Goal: Task Accomplishment & Management: Use online tool/utility

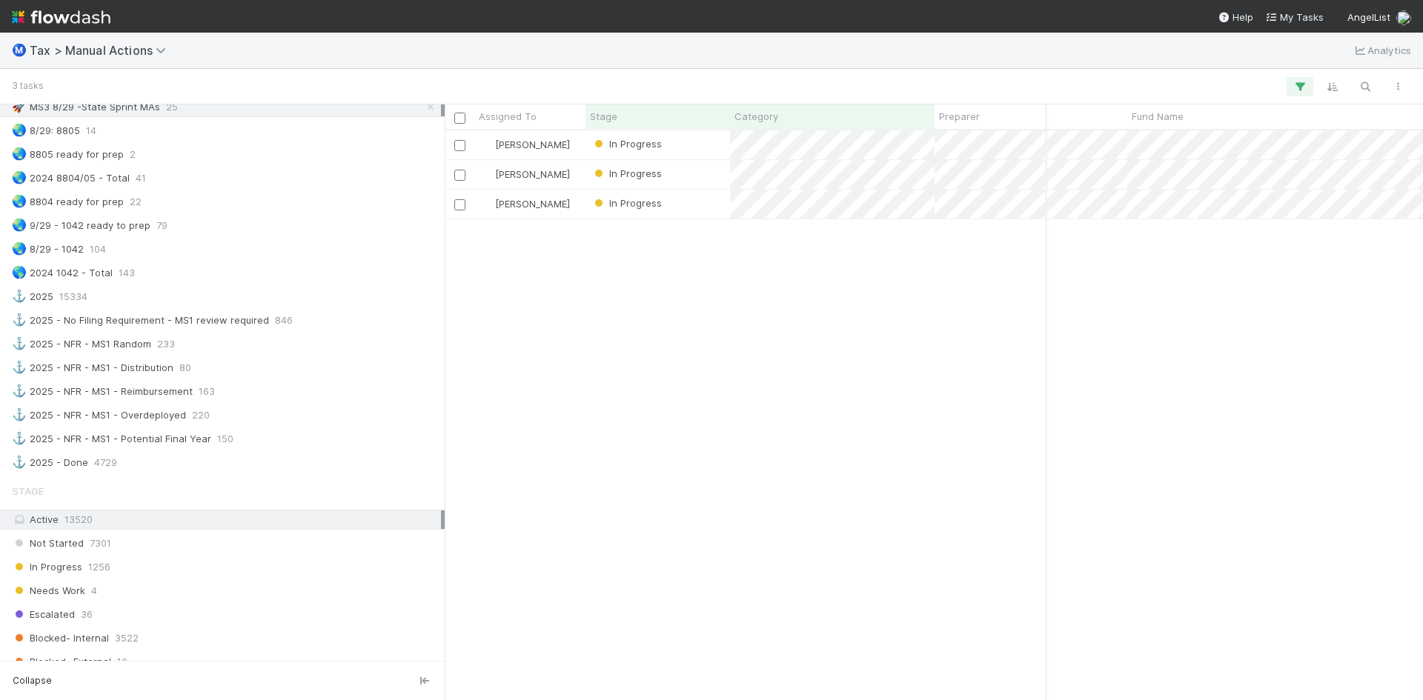
scroll to position [1183, 0]
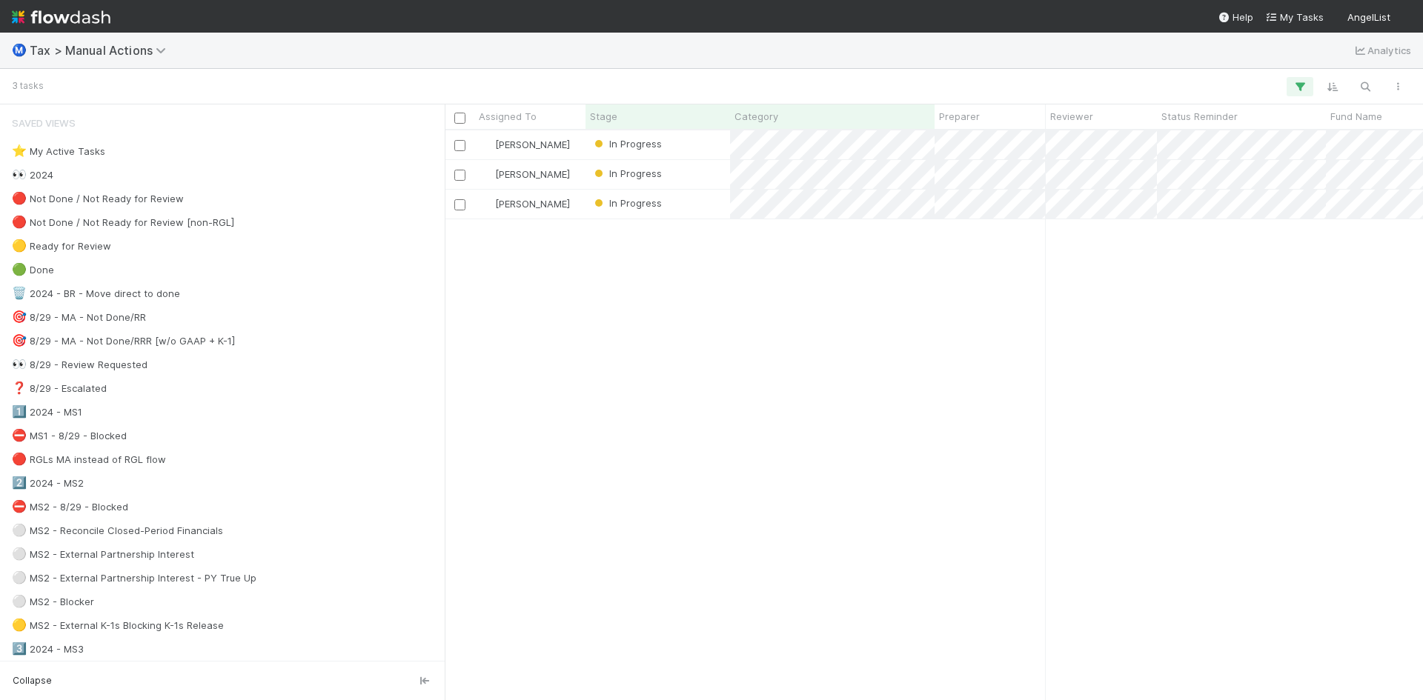
scroll to position [559, 967]
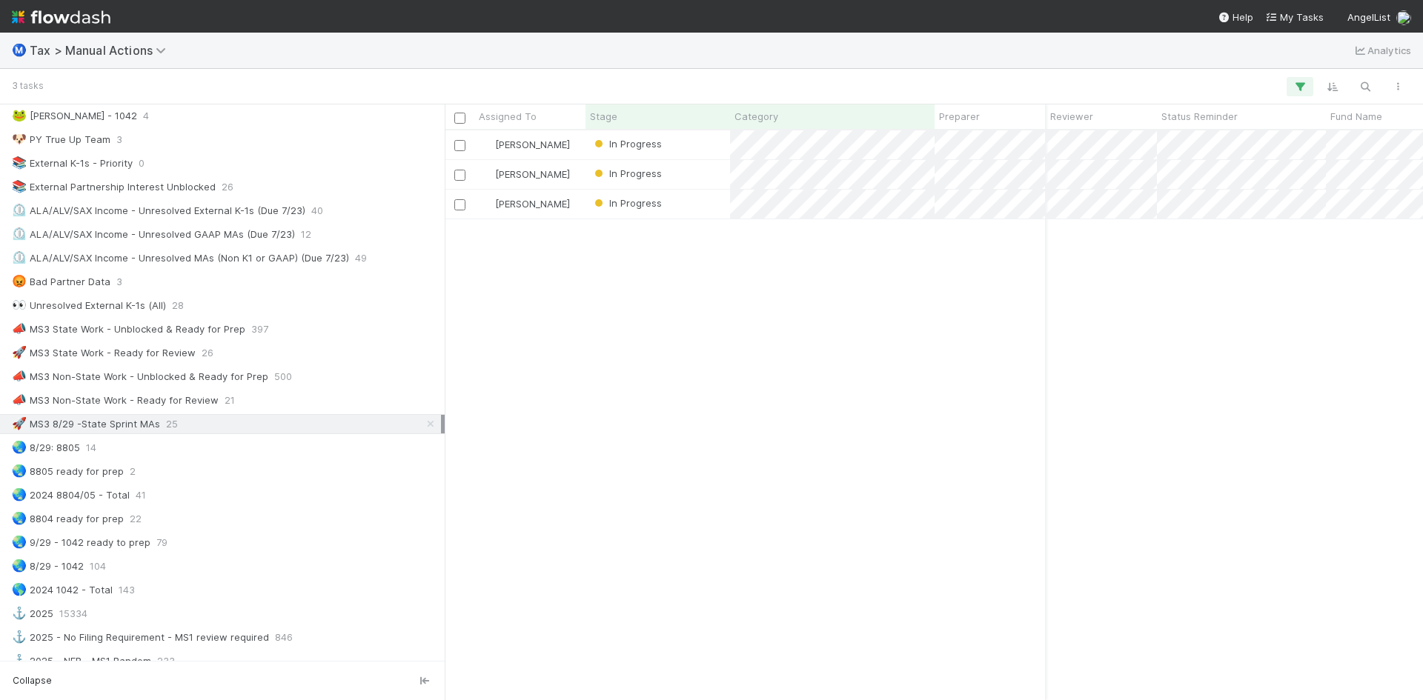
scroll to position [0, 194]
click at [672, 172] on div "In Progress" at bounding box center [657, 174] width 144 height 29
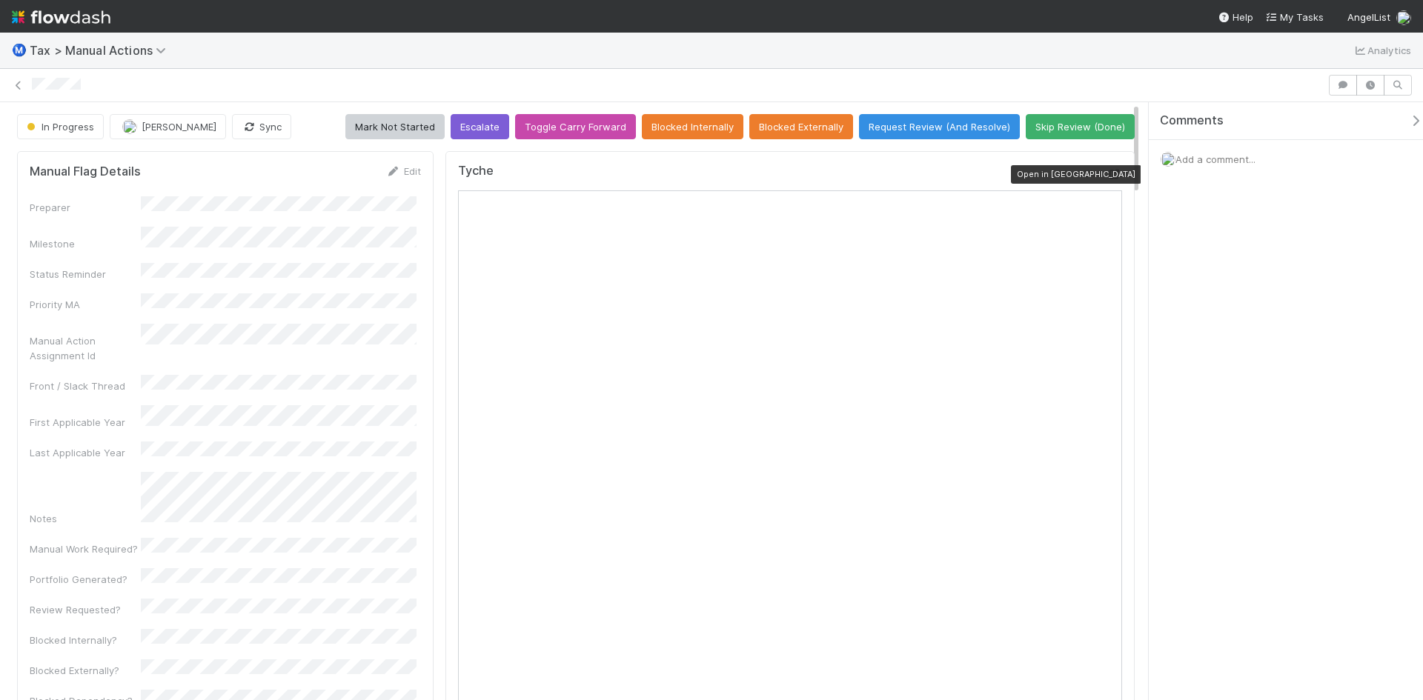
click at [1107, 173] on icon at bounding box center [1114, 175] width 15 height 10
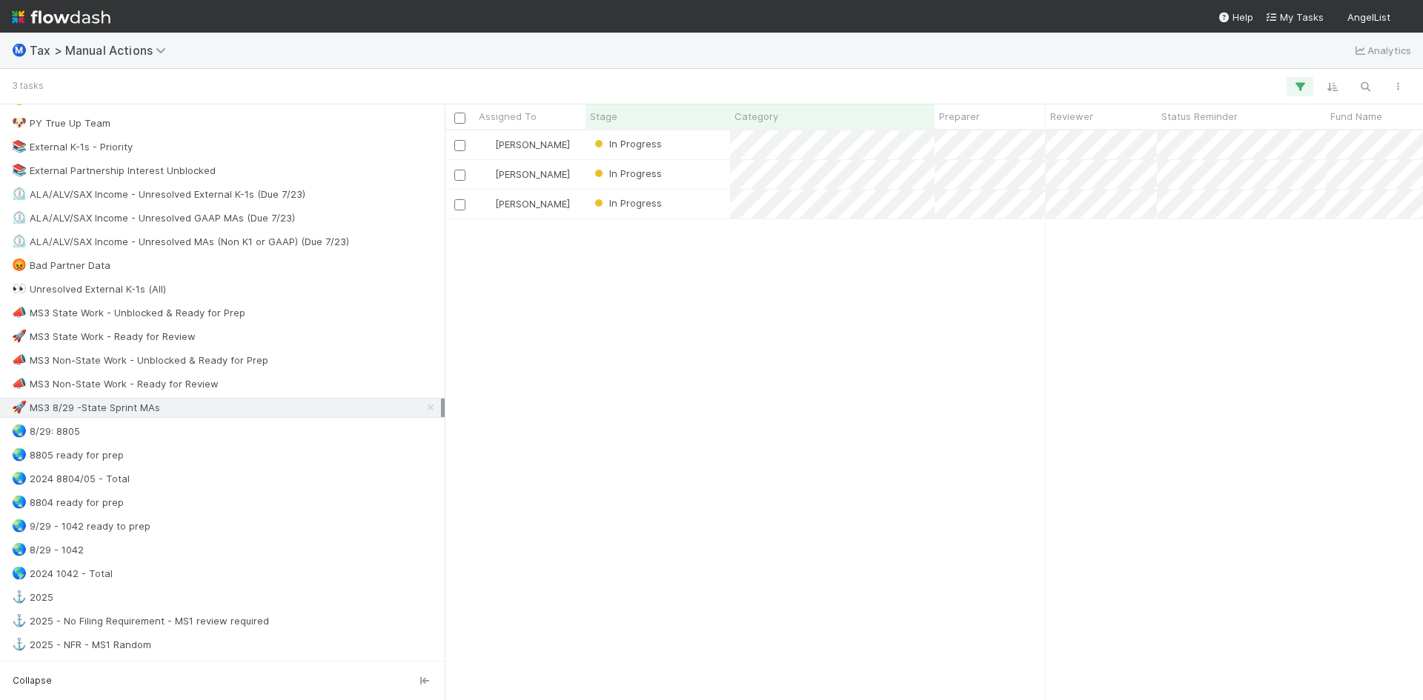
scroll to position [963, 0]
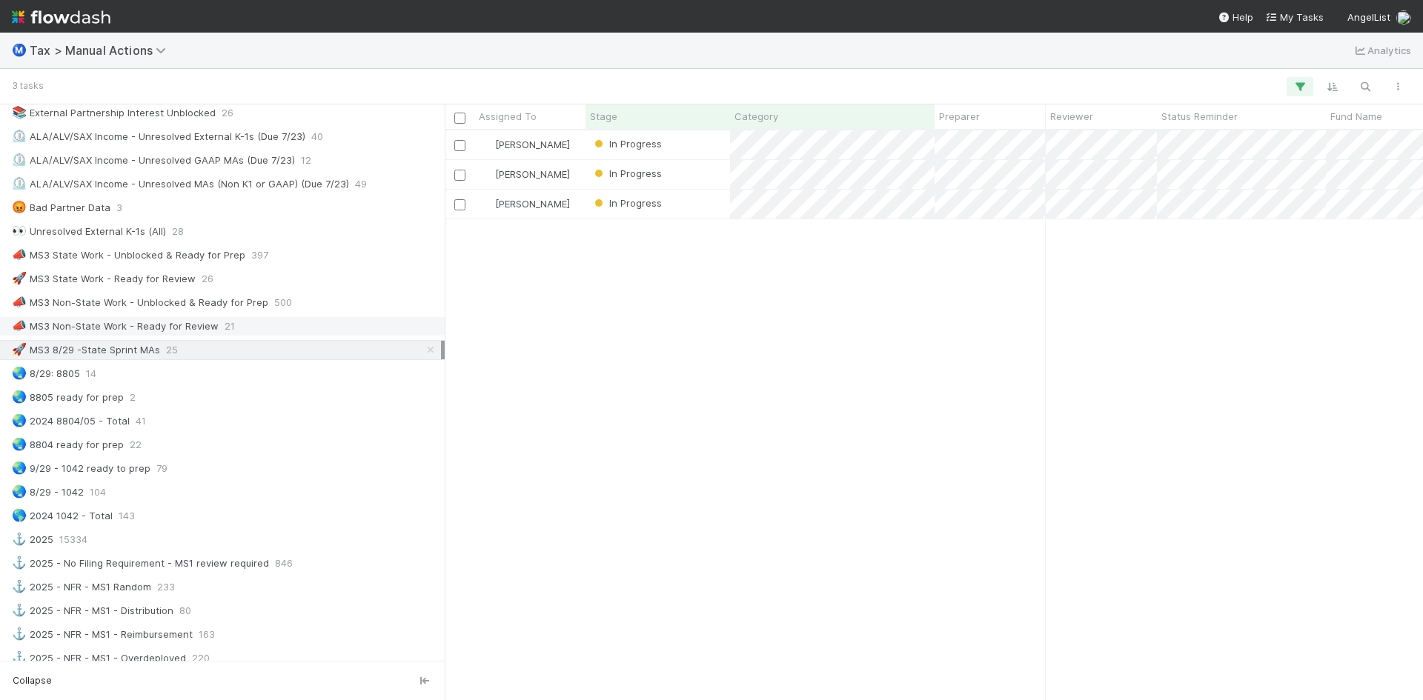
click at [179, 320] on div "📣 MS3 Non-State Work - Ready for Review" at bounding box center [115, 326] width 207 height 19
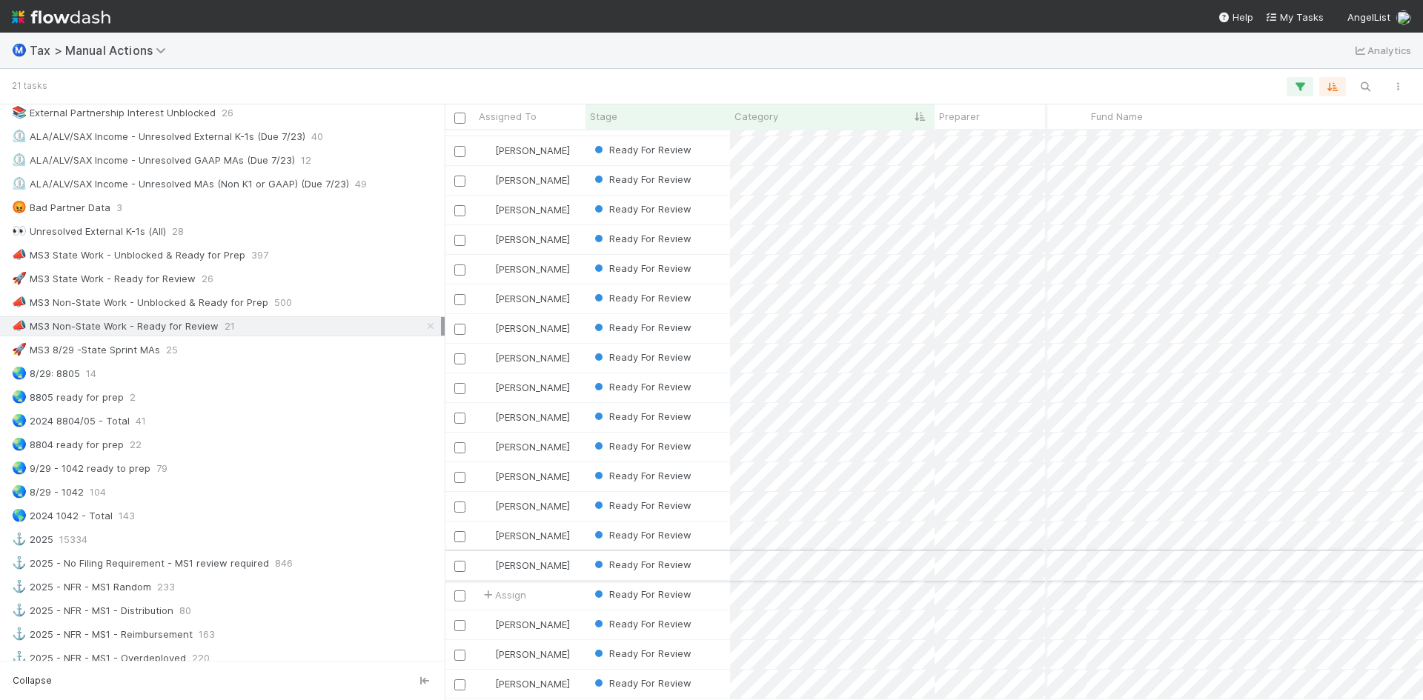
scroll to position [0, 239]
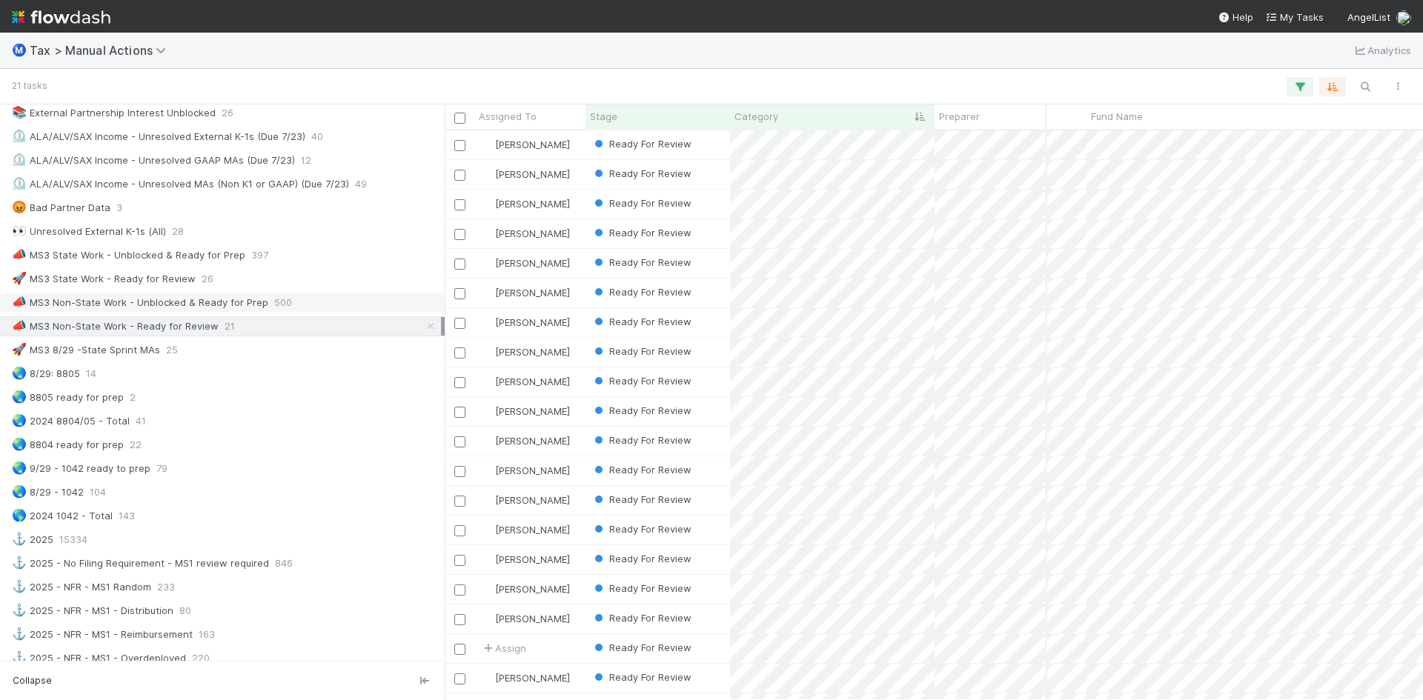
click at [179, 298] on div "📣 MS3 Non-State Work - Unblocked & Ready for Prep" at bounding box center [140, 302] width 256 height 19
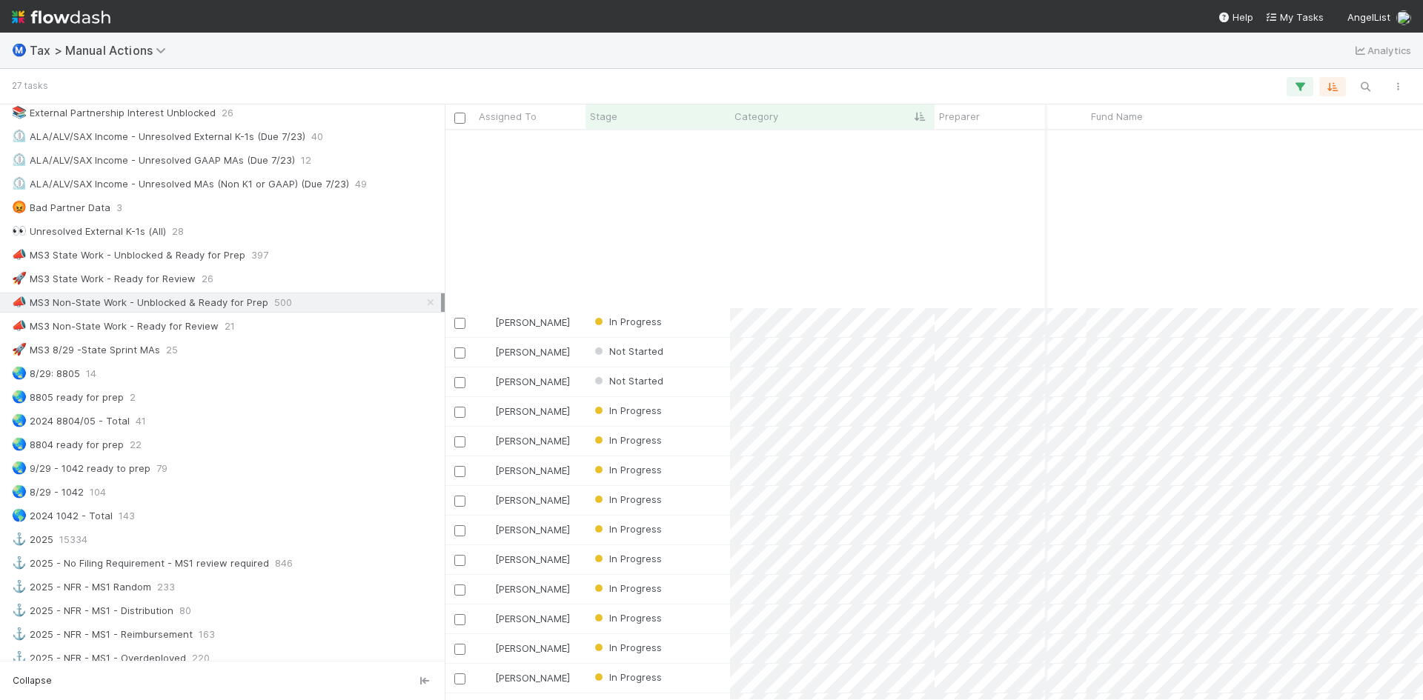
scroll to position [242, 239]
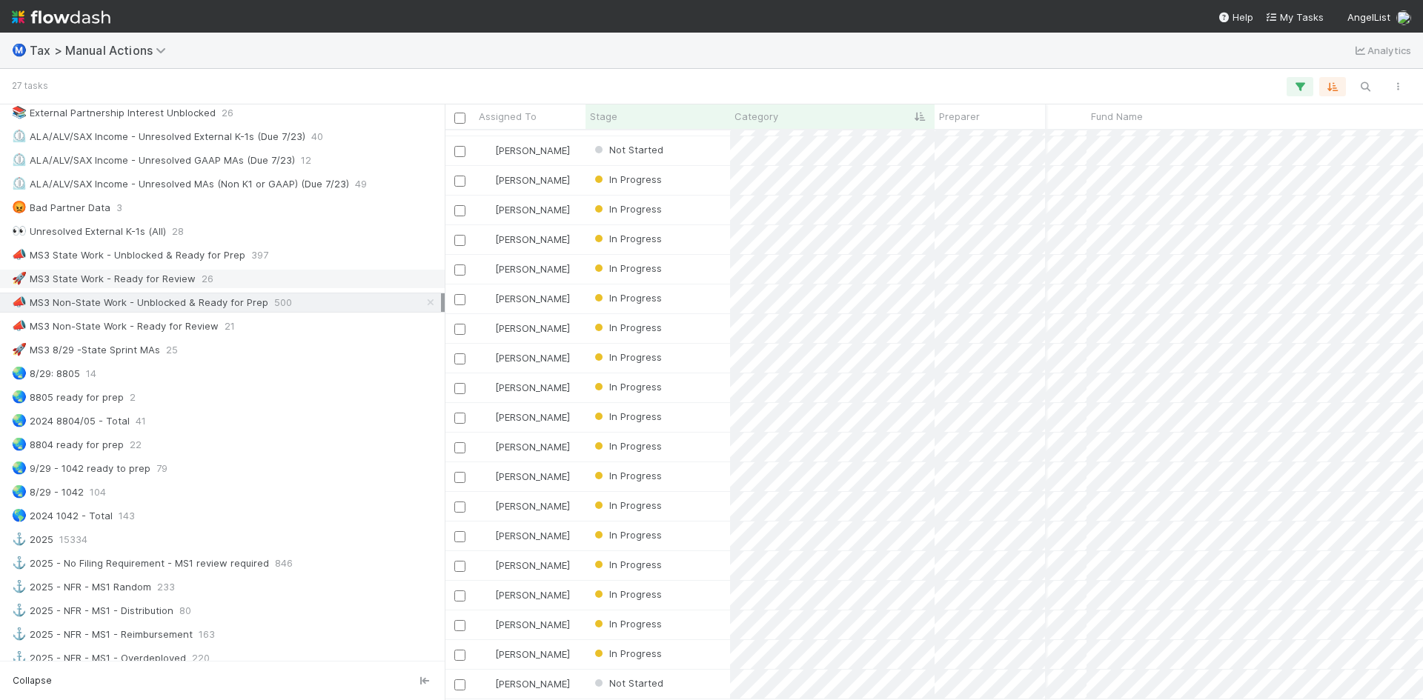
click at [165, 284] on div "🚀 MS3 State Work - Ready for Review" at bounding box center [104, 279] width 184 height 19
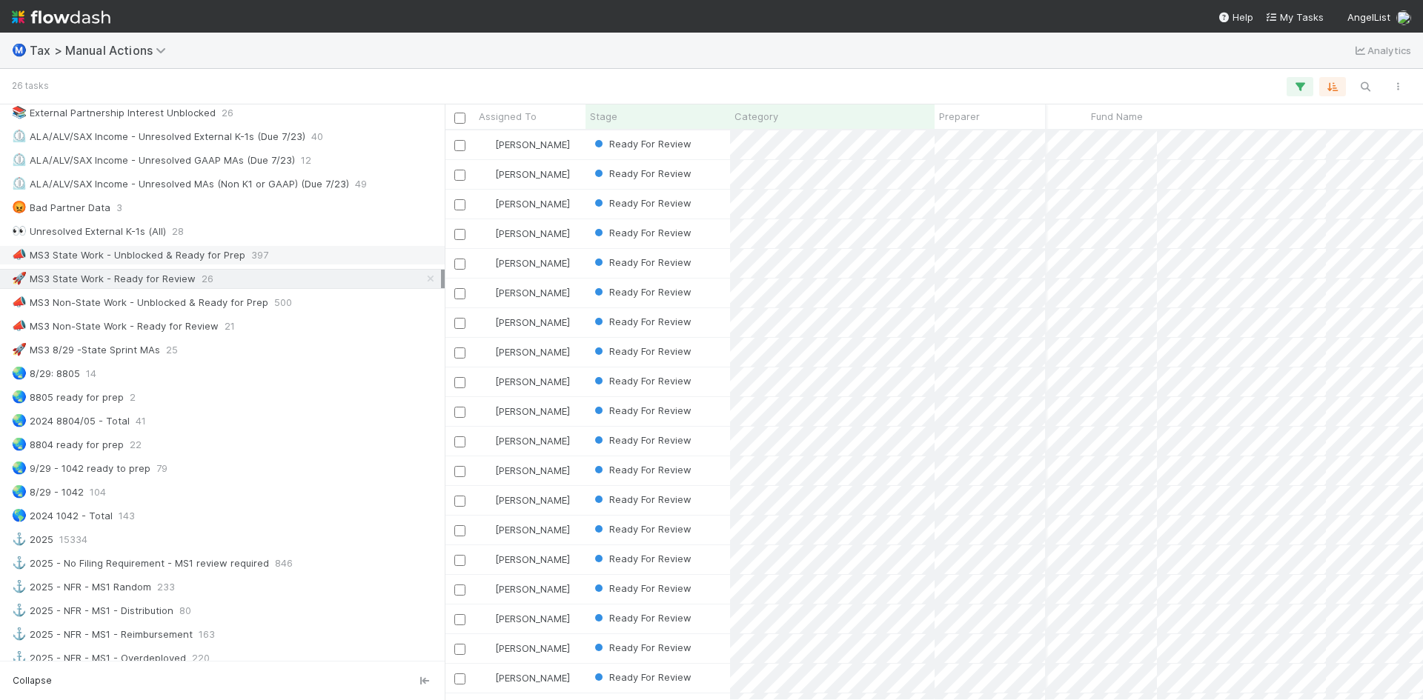
scroll to position [559, 967]
click at [184, 253] on div "📣 MS3 State Work - Unblocked & Ready for Prep" at bounding box center [128, 255] width 233 height 19
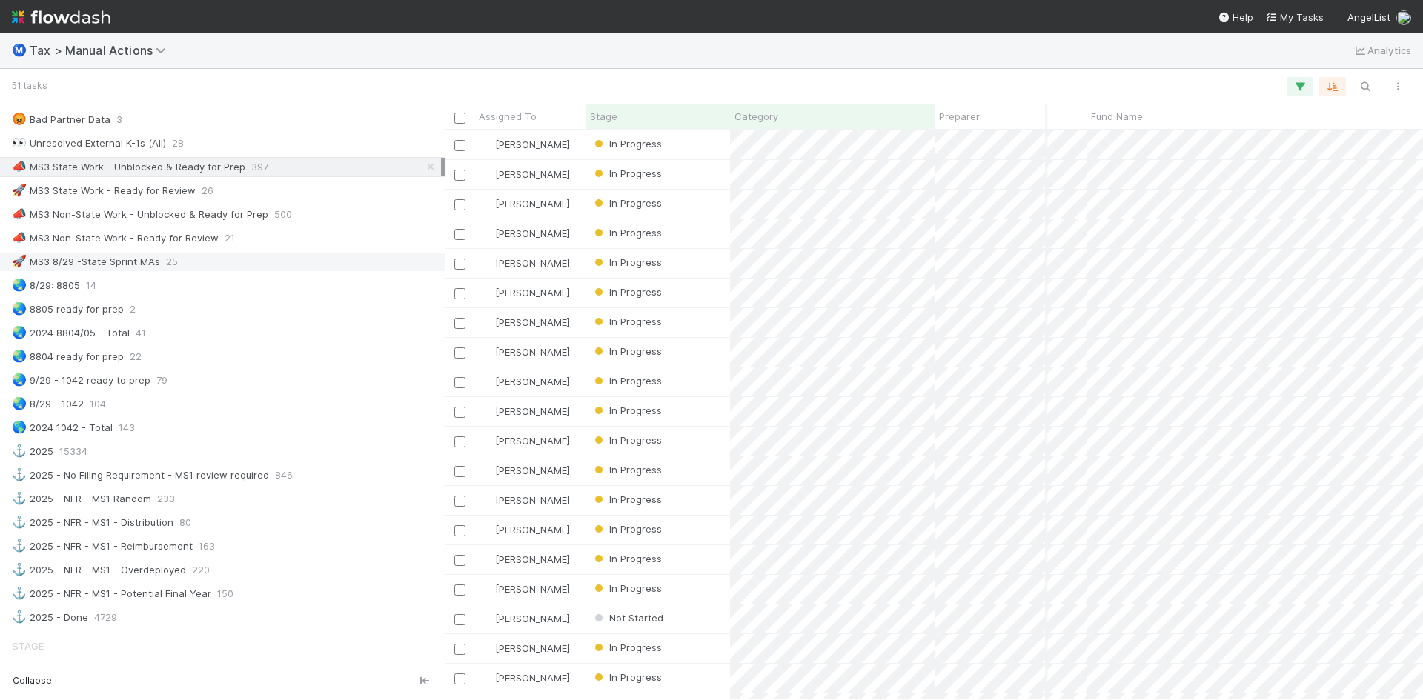
scroll to position [1037, 0]
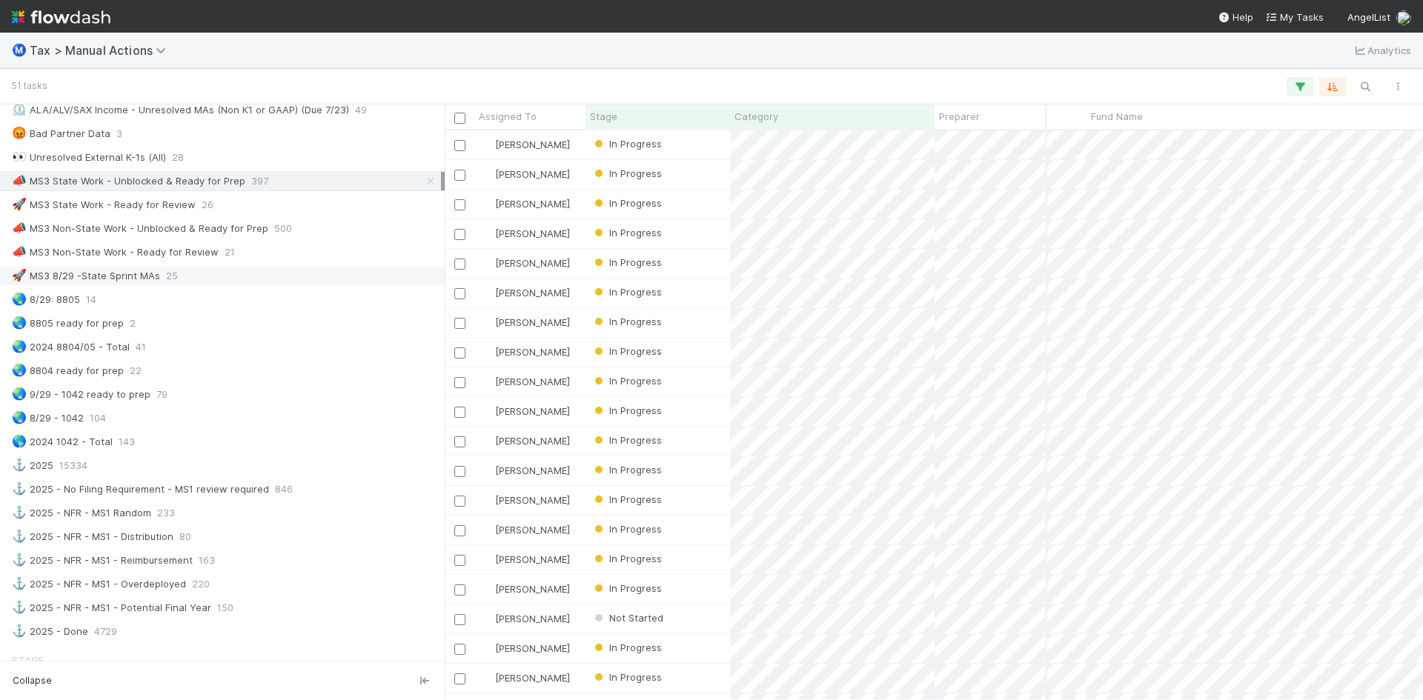
click at [142, 275] on div "🚀 MS3 8/29 -State Sprint MAs" at bounding box center [86, 276] width 148 height 19
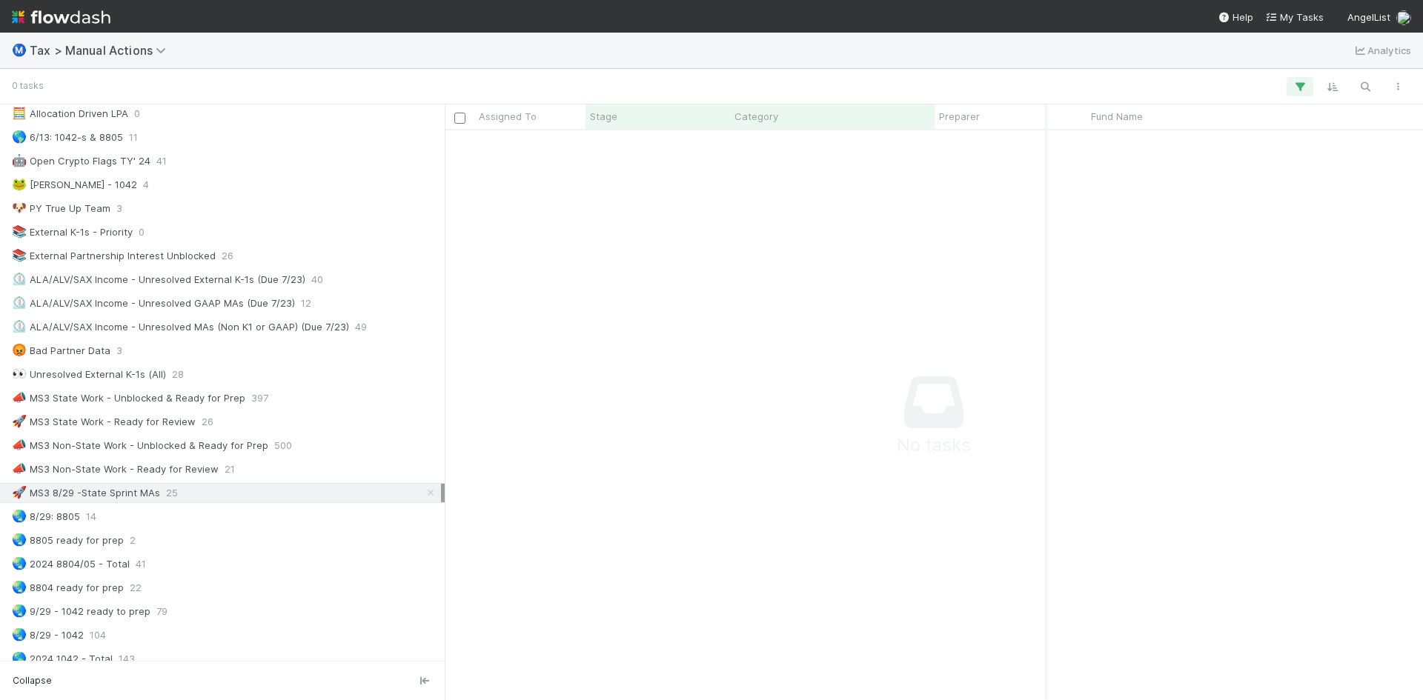
scroll to position [813, 0]
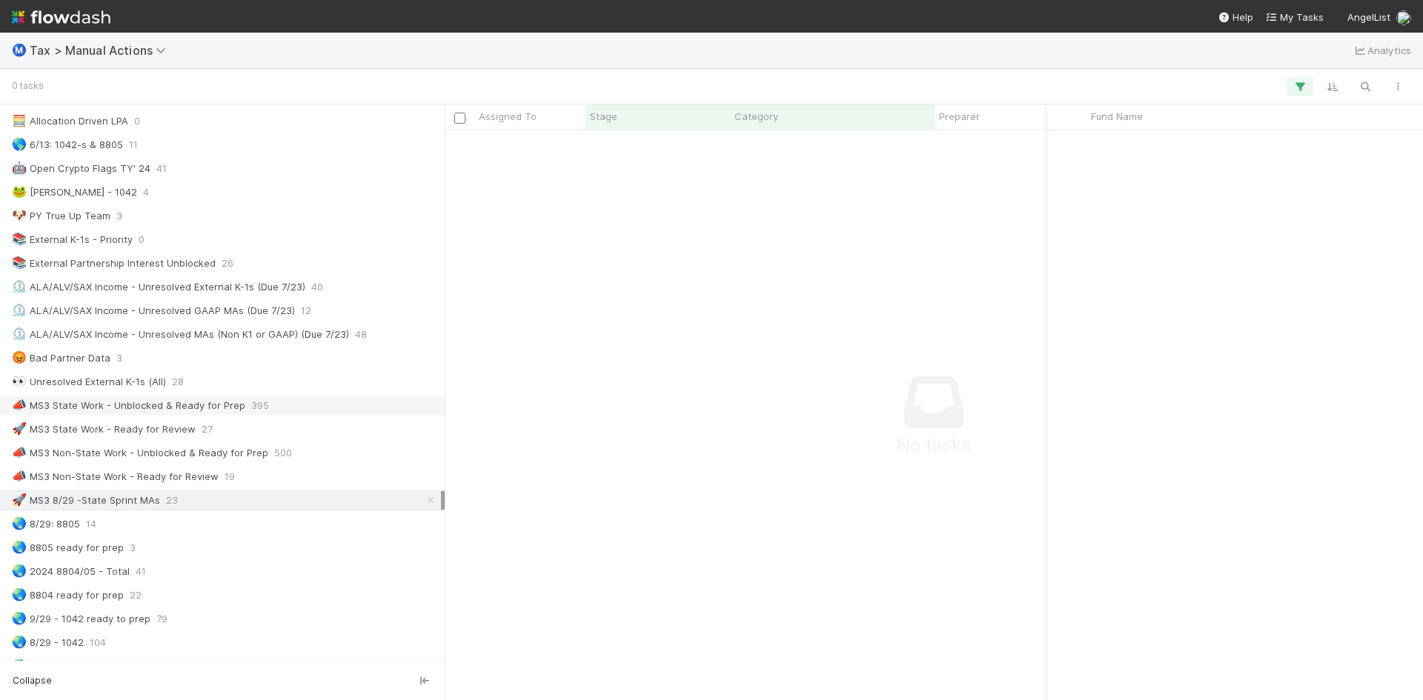
click at [163, 408] on div "📣 MS3 State Work - Unblocked & Ready for Prep" at bounding box center [128, 405] width 233 height 19
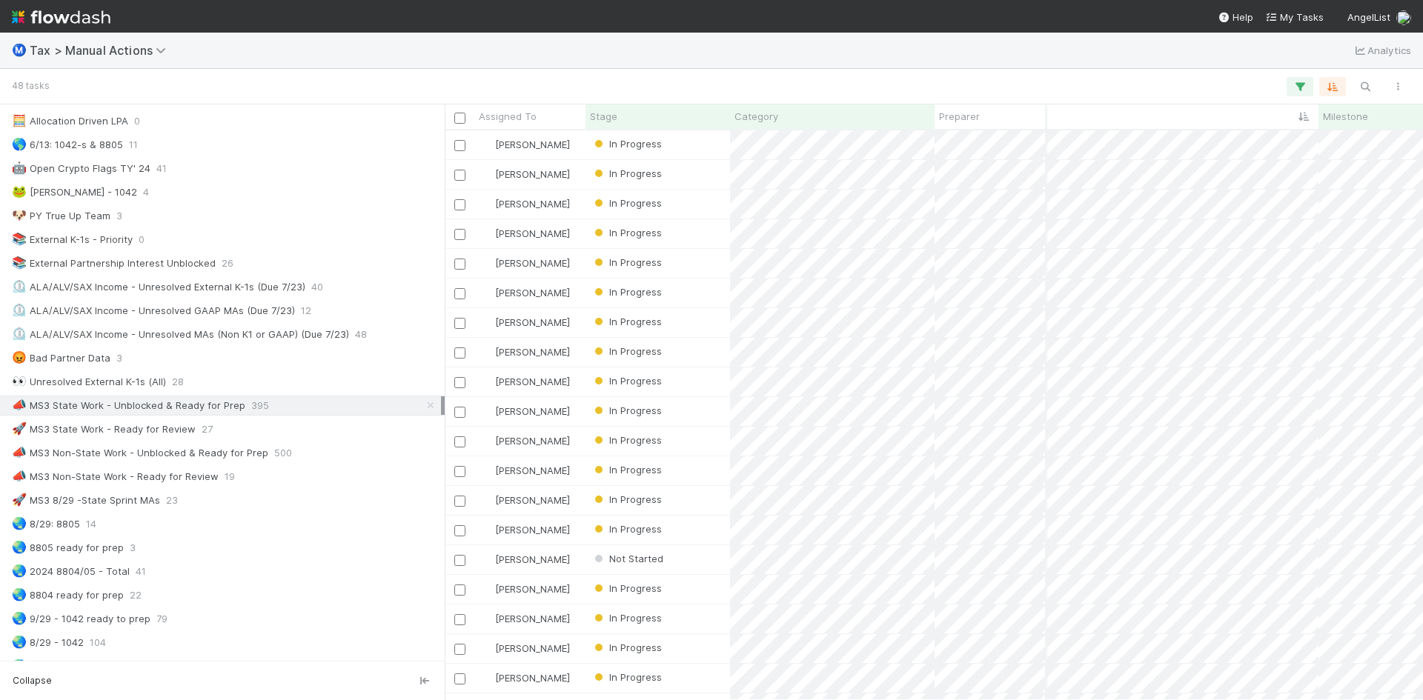
scroll to position [0, 430]
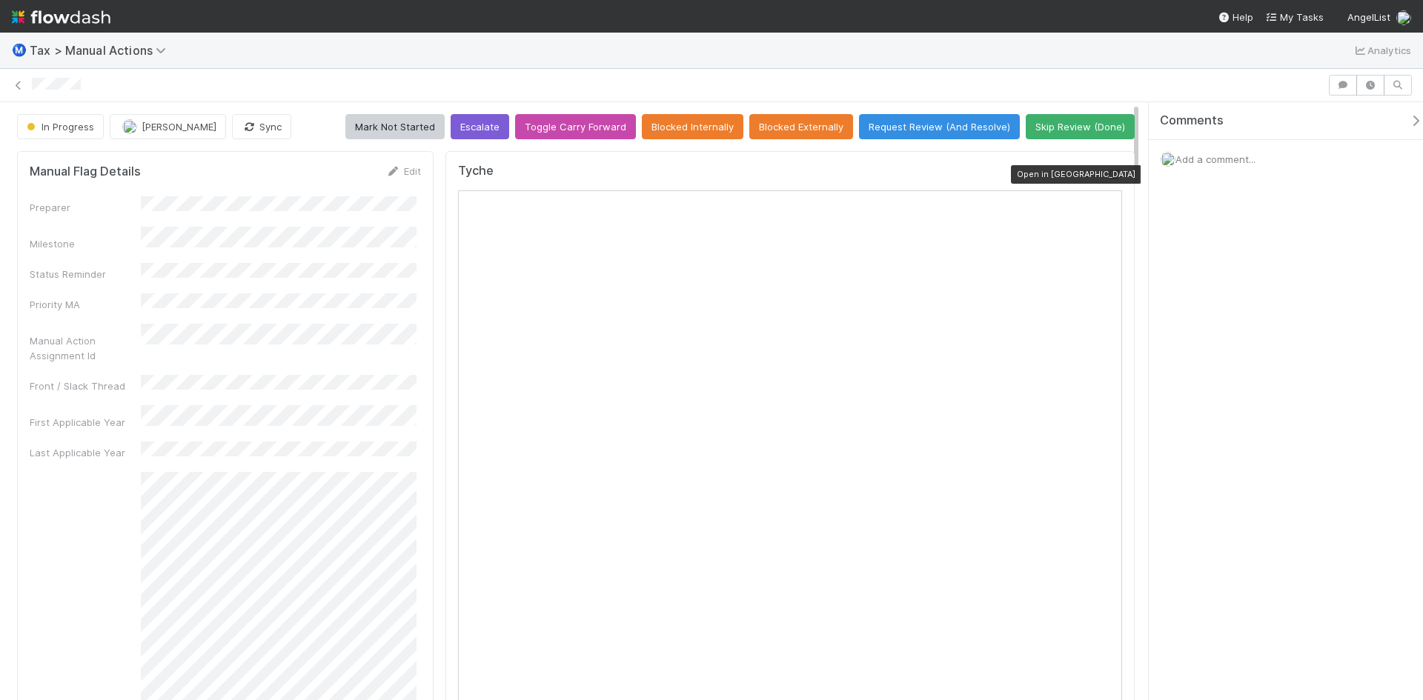
click at [1107, 174] on icon at bounding box center [1114, 175] width 15 height 10
click at [1107, 173] on icon at bounding box center [1114, 175] width 15 height 10
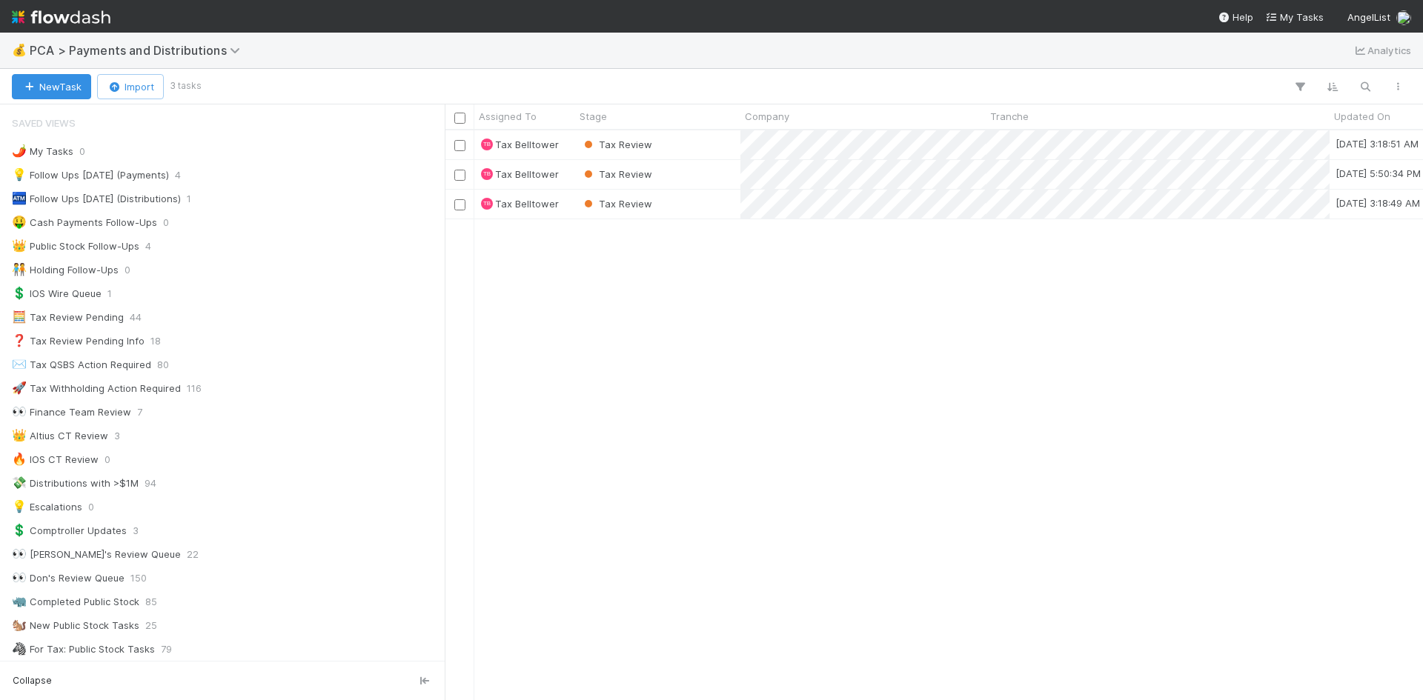
scroll to position [559, 967]
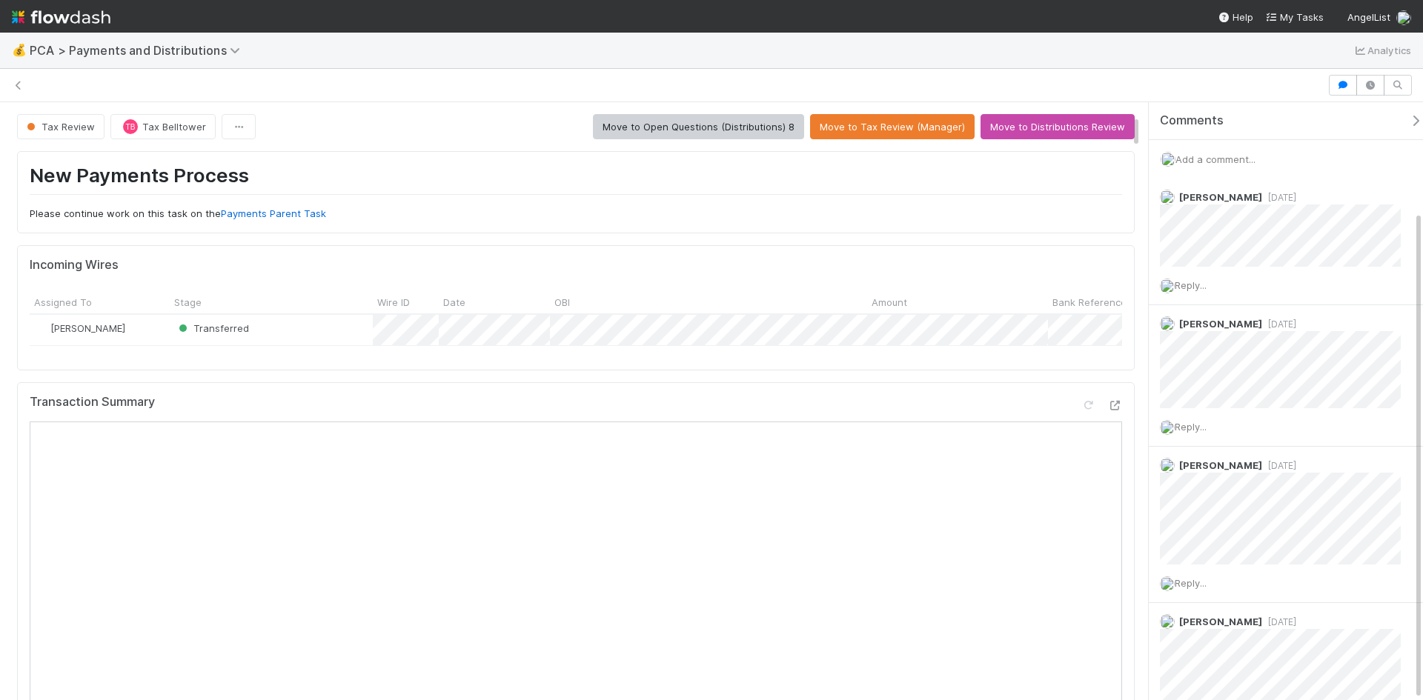
scroll to position [133, 0]
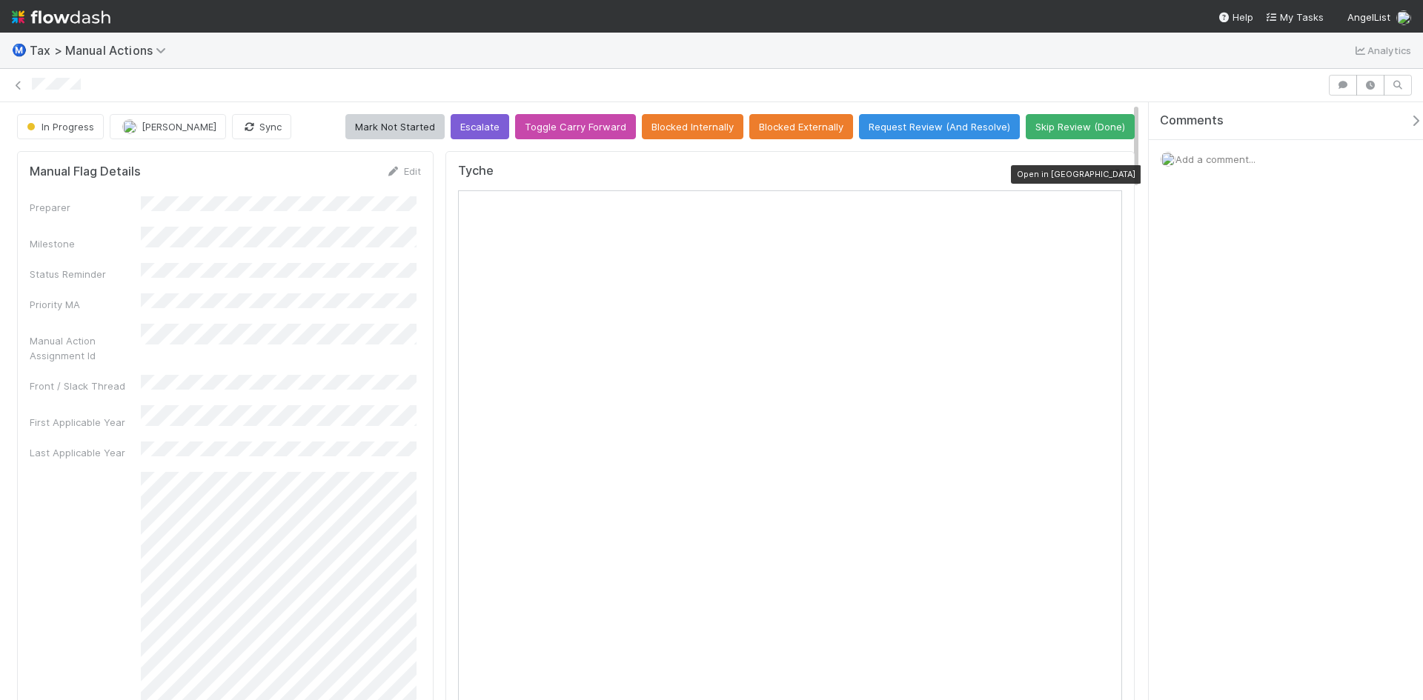
click at [1107, 173] on icon at bounding box center [1114, 175] width 15 height 10
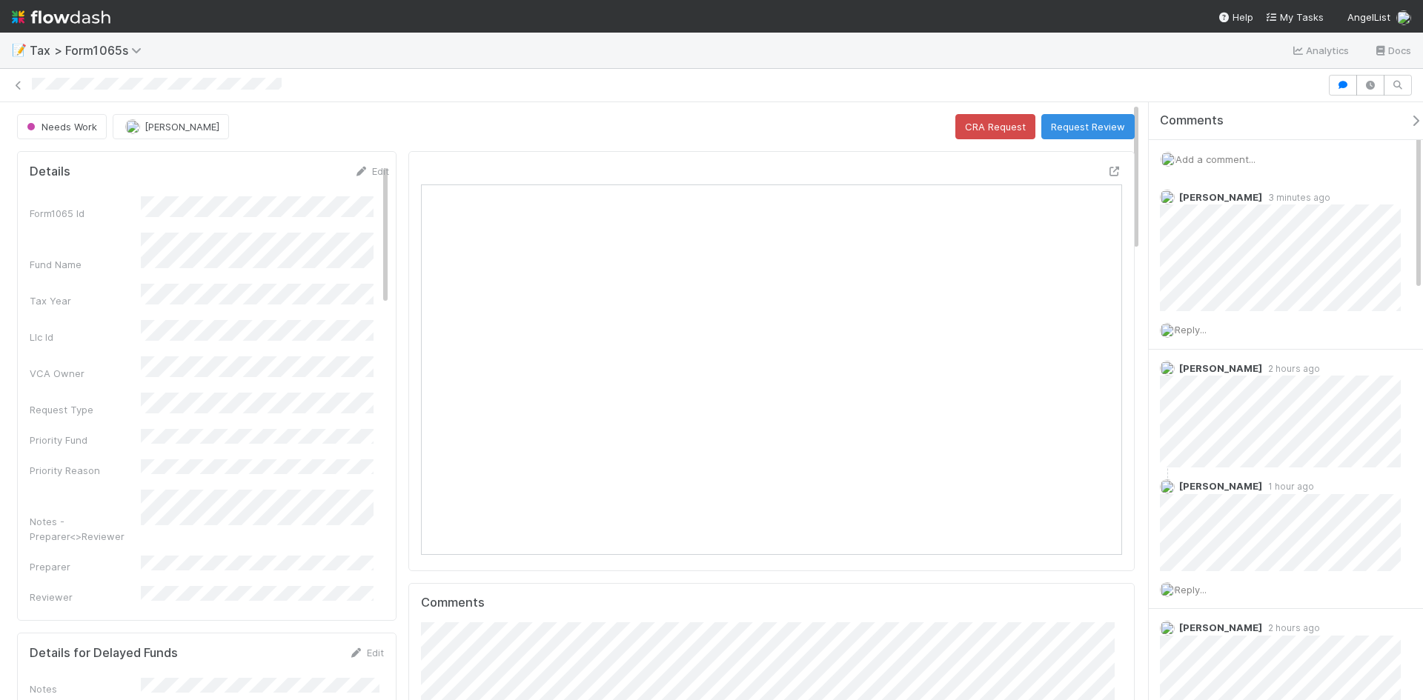
scroll to position [290, 682]
click at [1107, 169] on icon at bounding box center [1114, 172] width 15 height 10
